Goal: Task Accomplishment & Management: Manage account settings

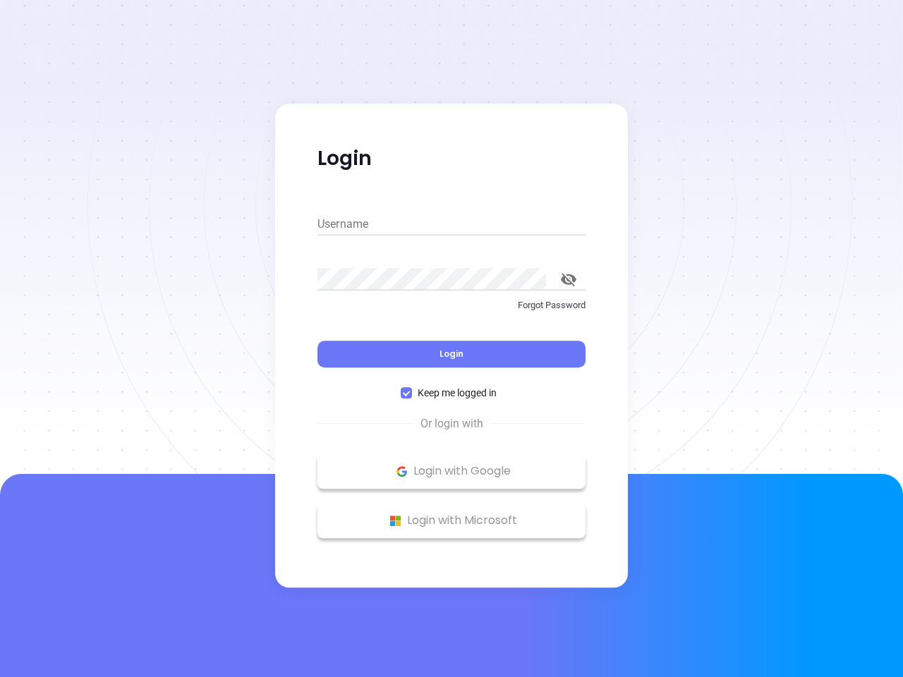
click at [452, 339] on div "Login" at bounding box center [452, 346] width 268 height 44
click at [452, 224] on input "Username" at bounding box center [452, 224] width 268 height 23
click at [569, 279] on icon "toggle password visibility" at bounding box center [569, 279] width 16 height 13
click at [452, 354] on span "Login" at bounding box center [452, 354] width 24 height 12
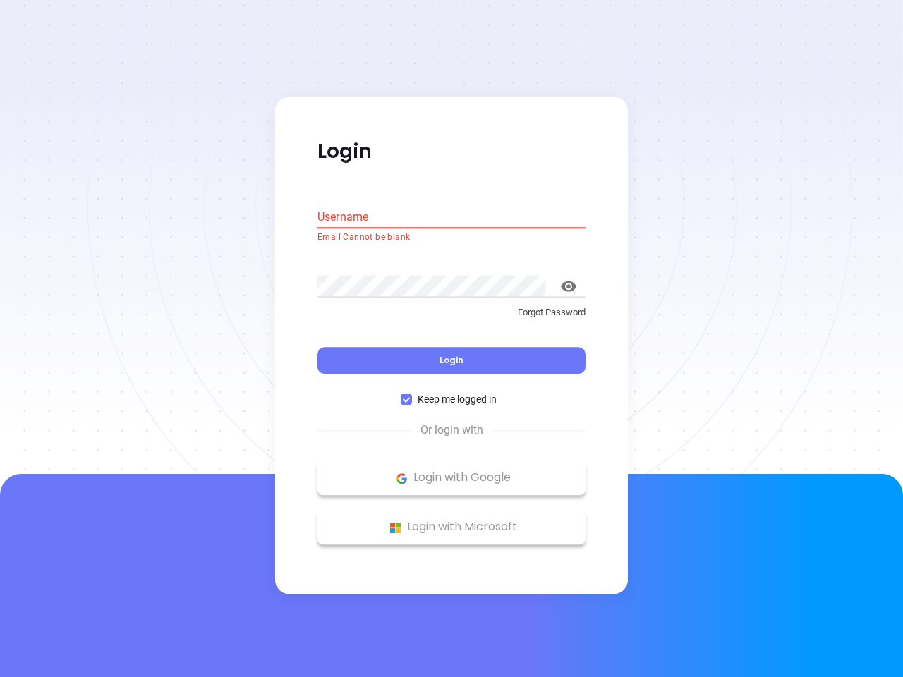
click at [452, 393] on span "Keep me logged in" at bounding box center [457, 400] width 90 height 16
click at [412, 394] on input "Keep me logged in" at bounding box center [406, 399] width 11 height 11
checkbox input "false"
click at [452, 471] on p "Login with Google" at bounding box center [452, 478] width 254 height 21
click at [452, 521] on p "Login with Microsoft" at bounding box center [452, 527] width 254 height 21
